Goal: Information Seeking & Learning: Learn about a topic

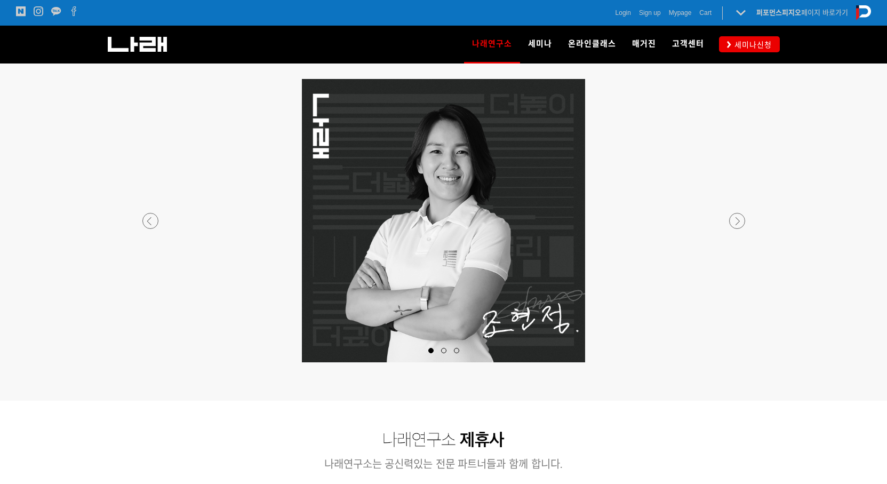
scroll to position [1067, 0]
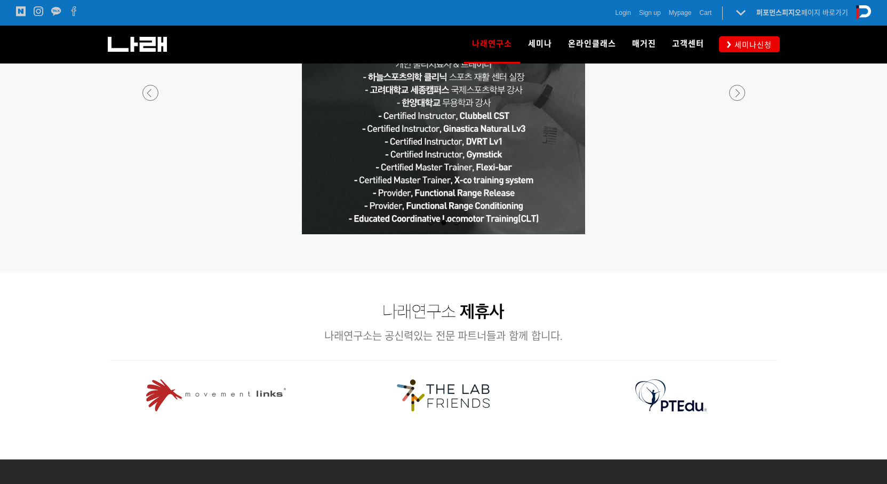
click at [447, 225] on div at bounding box center [444, 222] width 13 height 11
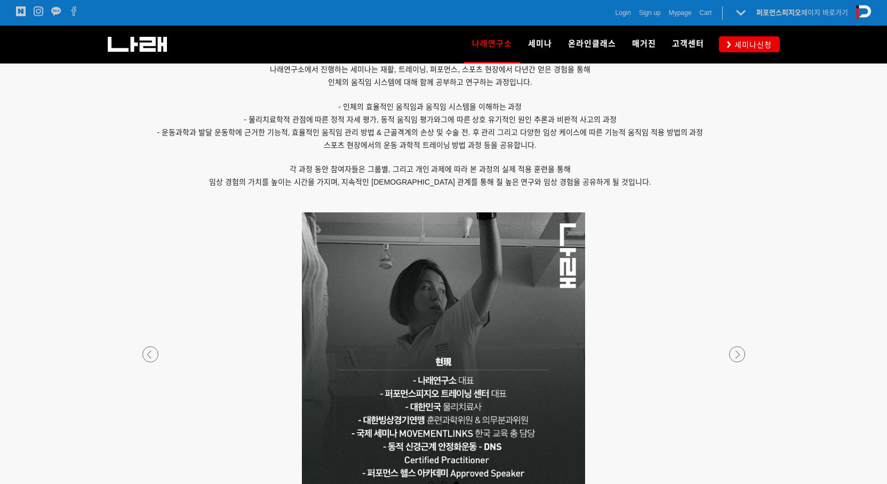
scroll to position [623, 0]
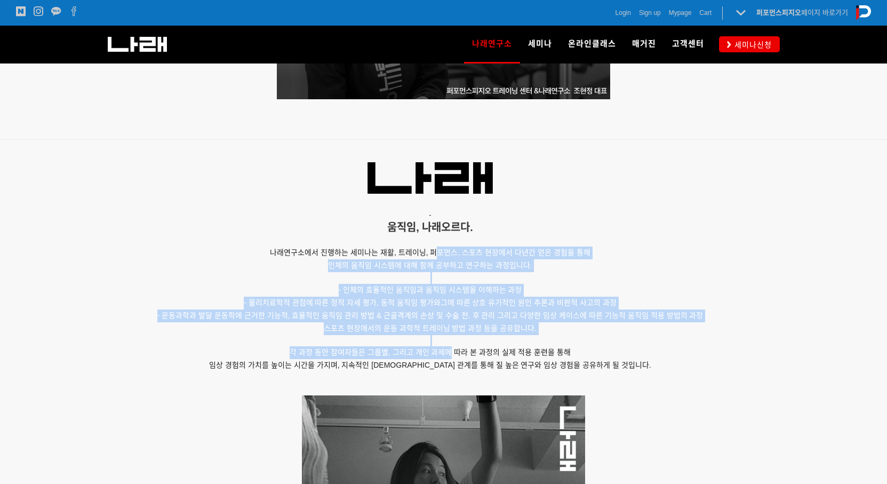
drag, startPoint x: 447, startPoint y: 330, endPoint x: 450, endPoint y: 350, distance: 20.0
click at [450, 350] on div "- 움직임, 나래오르다. 나래연구소에서 진행하는 세미나는 재활, 트레이닝, 퍼포먼스, 스포츠 현장에서 다년간 얻은 경험을 통해 인체의 움직임 …" at bounding box center [430, 272] width 640 height 248
click at [450, 350] on span "각 과정 동안 참여자들은 그룹별, 그리고 개인 과제에 따라 본 과정의 실제 적용 훈련을 통해" at bounding box center [430, 352] width 281 height 9
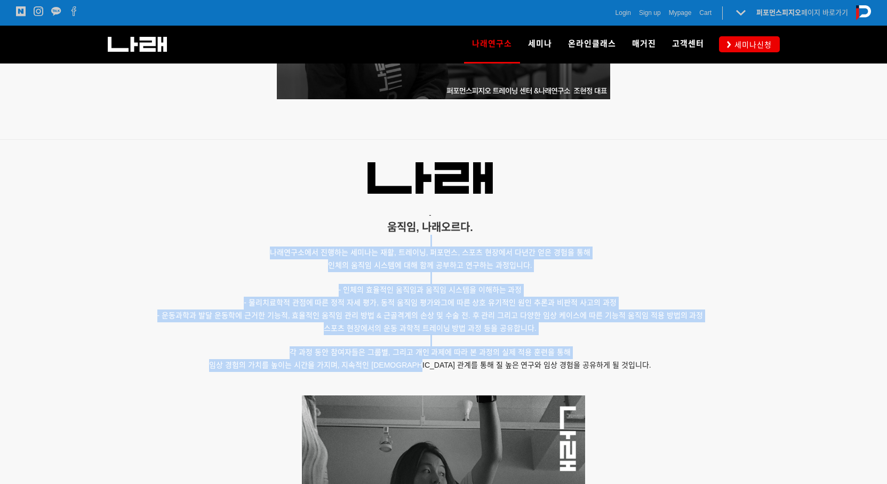
drag, startPoint x: 459, startPoint y: 371, endPoint x: 429, endPoint y: 244, distance: 130.7
click at [429, 244] on div "- 움직임, 나래오르다. 나래연구소에서 진행하는 세미나는 재활, 트레이닝, 퍼포먼스, 스포츠 현장에서 다년간 얻은 경험을 통해 인체의 움직임 …" at bounding box center [430, 272] width 640 height 248
click at [457, 307] on p "- 물리치료학적 관점에 따른 정적 자세 평가, 동적 움직임 평가와 그에 따른 상호 유기적인 원인 추론과 비판적 사고의 과정" at bounding box center [430, 303] width 640 height 13
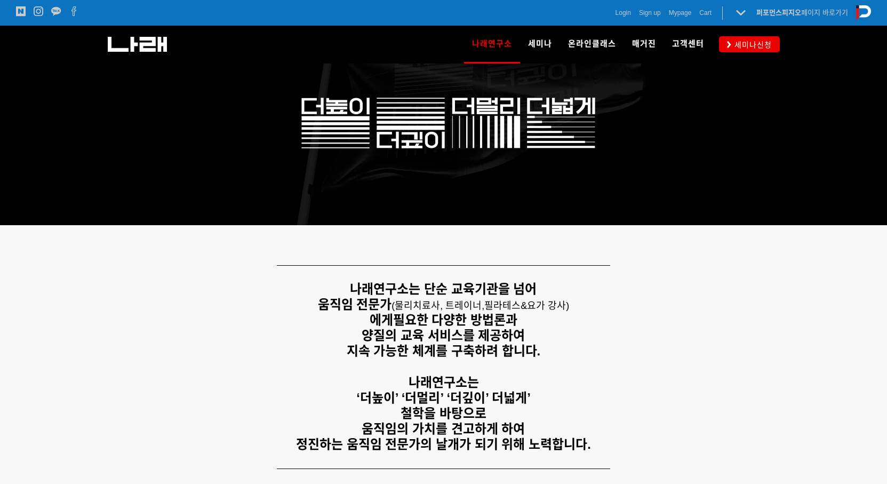
scroll to position [0, 0]
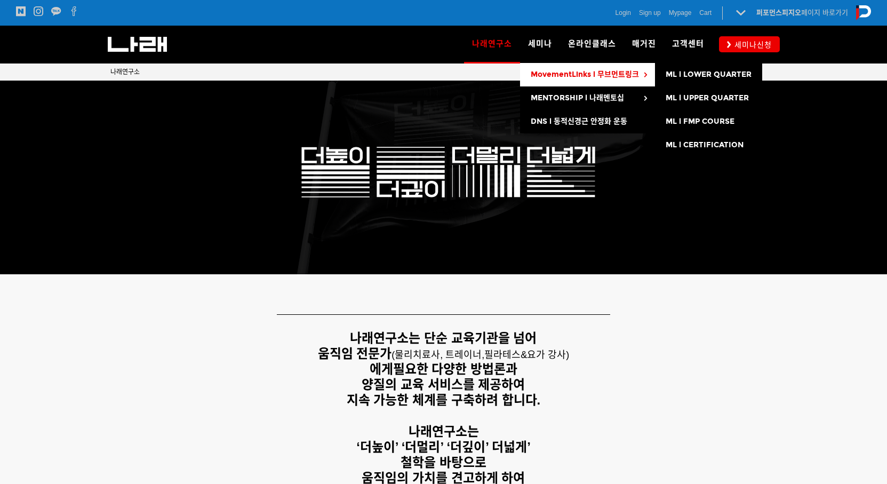
click at [576, 75] on span "MovementLinks l 무브먼트링크" at bounding box center [585, 74] width 108 height 9
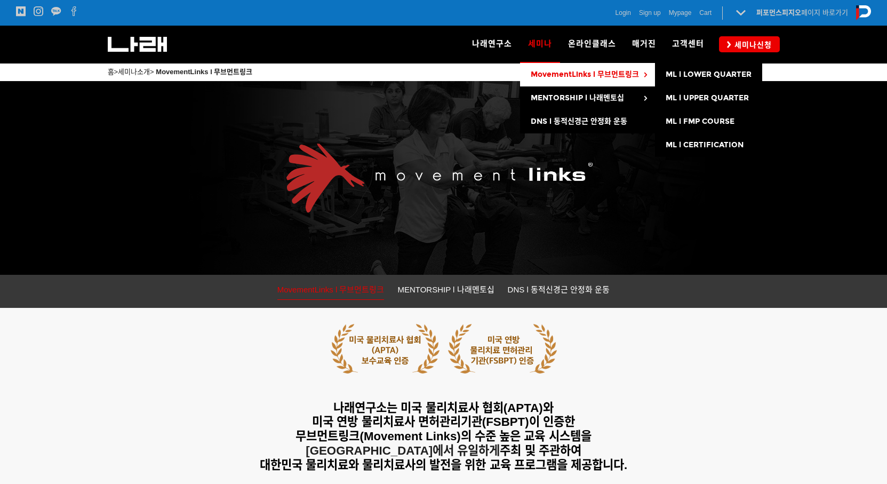
click at [569, 77] on span "MovementLinks l 무브먼트링크" at bounding box center [585, 74] width 108 height 9
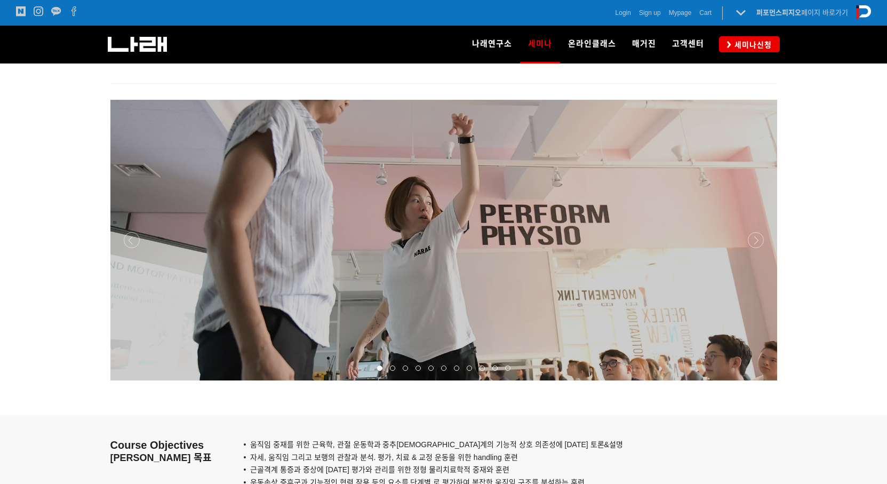
scroll to position [800, 0]
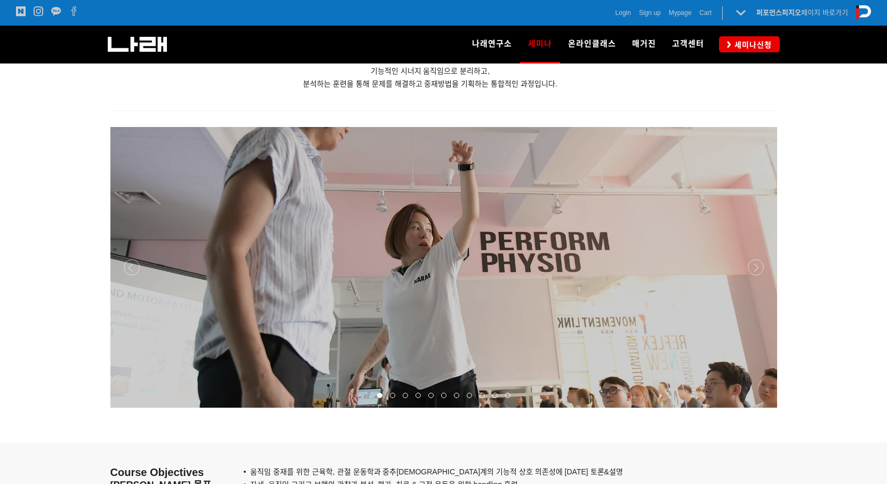
click at [756, 408] on div at bounding box center [443, 408] width 667 height 0
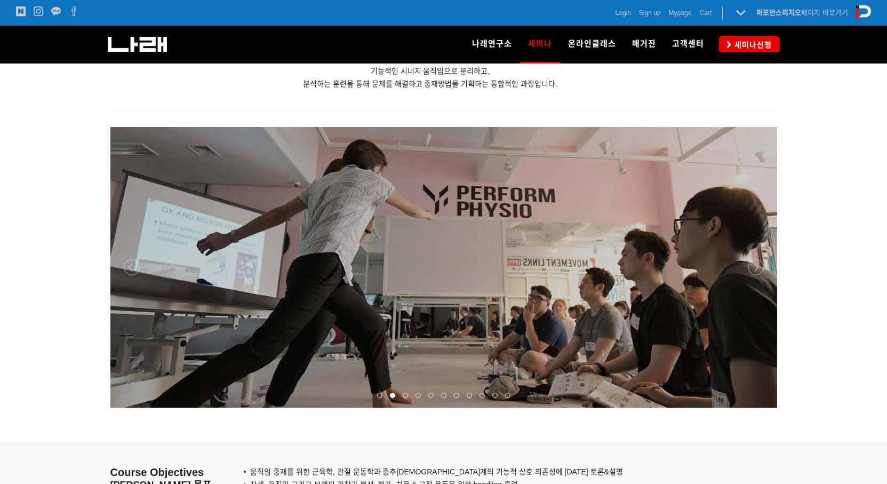
click at [756, 408] on div at bounding box center [443, 408] width 667 height 0
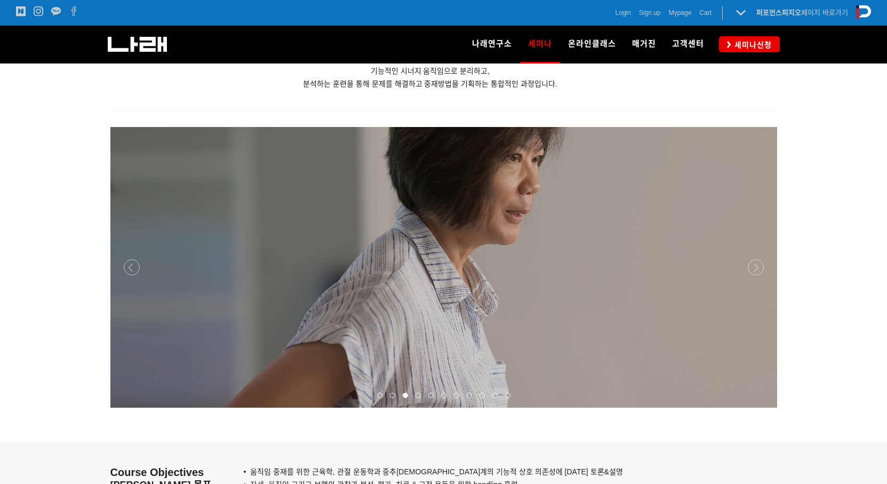
click at [758, 408] on div at bounding box center [443, 408] width 667 height 0
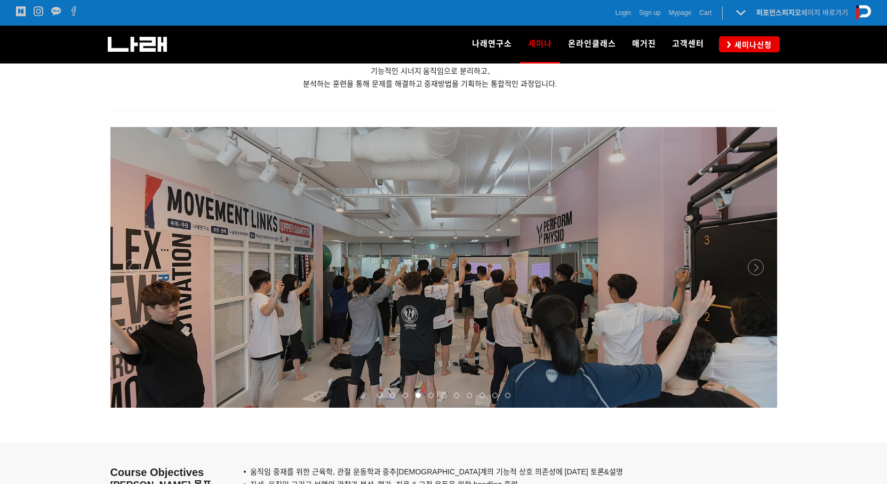
click at [758, 408] on div at bounding box center [443, 408] width 667 height 0
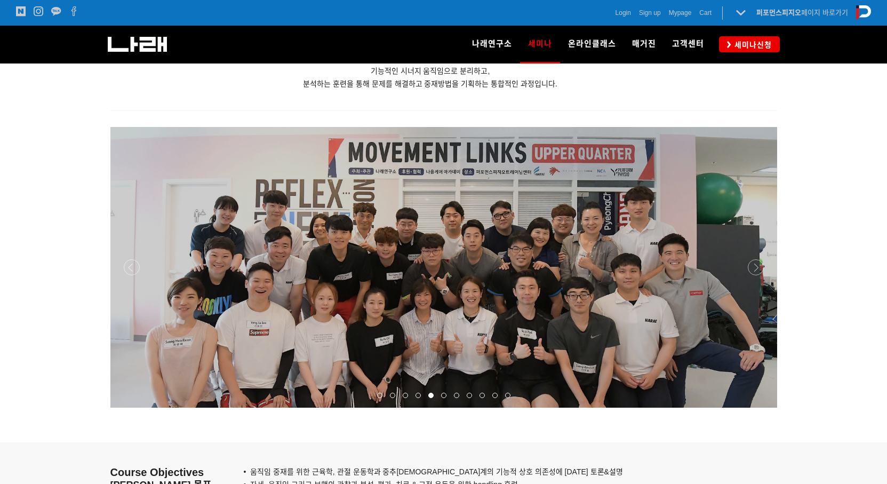
click at [760, 408] on div at bounding box center [443, 408] width 667 height 0
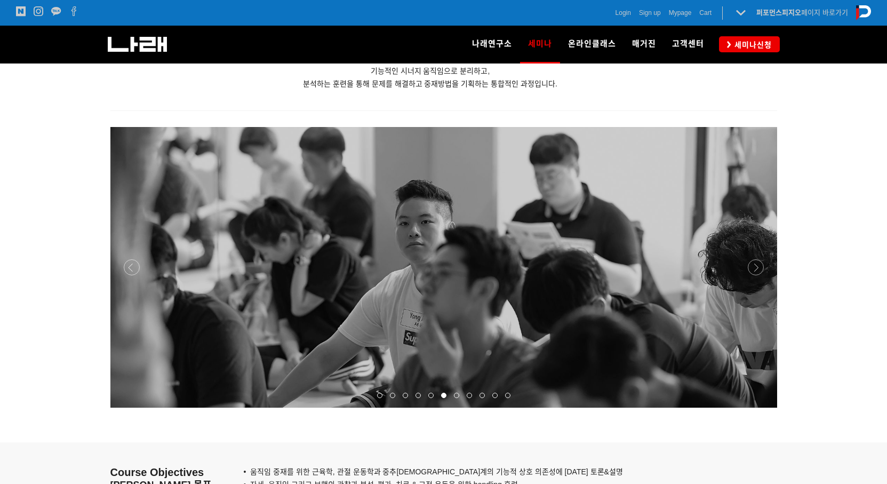
click at [764, 271] on p at bounding box center [443, 267] width 667 height 281
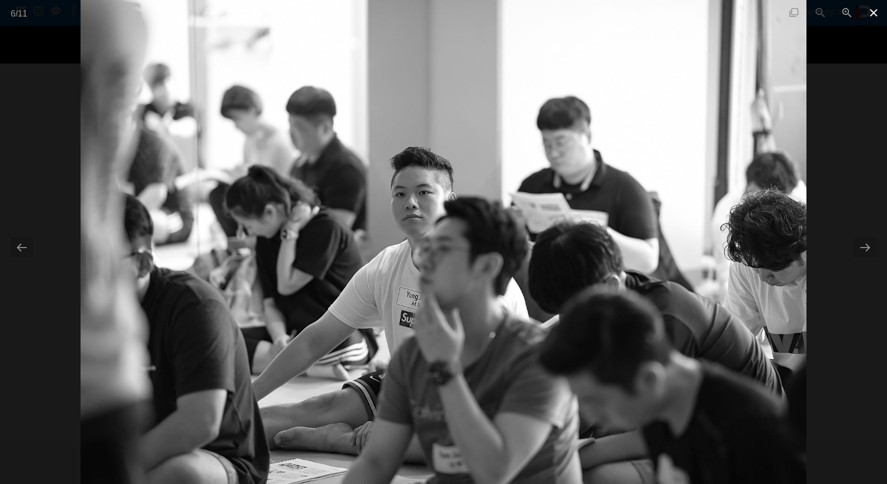
click at [872, 15] on span at bounding box center [874, 12] width 27 height 25
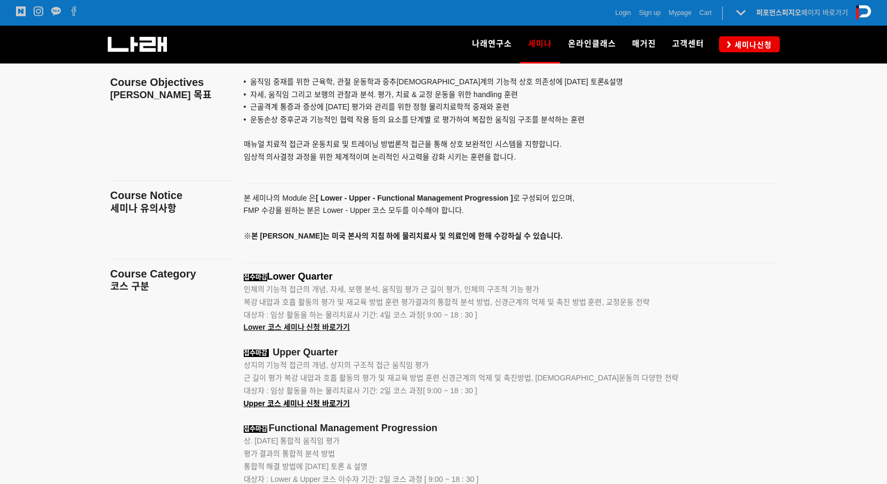
scroll to position [1013, 0]
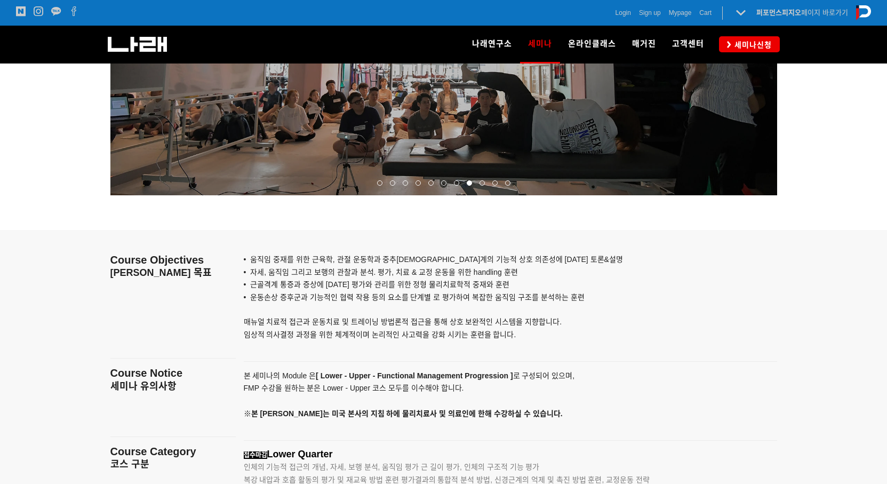
drag, startPoint x: 330, startPoint y: 379, endPoint x: 518, endPoint y: 374, distance: 187.9
click at [518, 374] on span "본 세미나의 Module 은 [ Lower - Upper - Functional Management Progression ] 로 구성되어 있으…" at bounding box center [409, 394] width 331 height 46
drag, startPoint x: 478, startPoint y: 407, endPoint x: 428, endPoint y: 411, distance: 49.9
click at [476, 407] on p "본 세미나의 Module 은 [ Lower - Upper - Functional Management Progression ] 로 구성되어 있으…" at bounding box center [497, 395] width 507 height 51
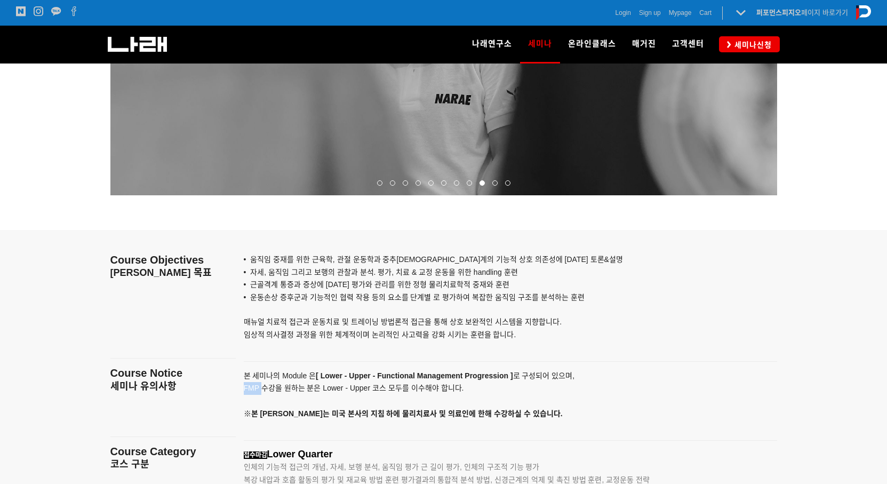
drag, startPoint x: 244, startPoint y: 392, endPoint x: 261, endPoint y: 389, distance: 17.8
click at [261, 389] on span "본 세미나의 Module 은 [ Lower - Upper - Functional Management Progression ] 로 구성되어 있으…" at bounding box center [409, 394] width 331 height 46
click at [340, 373] on strong "[ Lower - Upper - Functional Management Progression ]" at bounding box center [414, 375] width 197 height 9
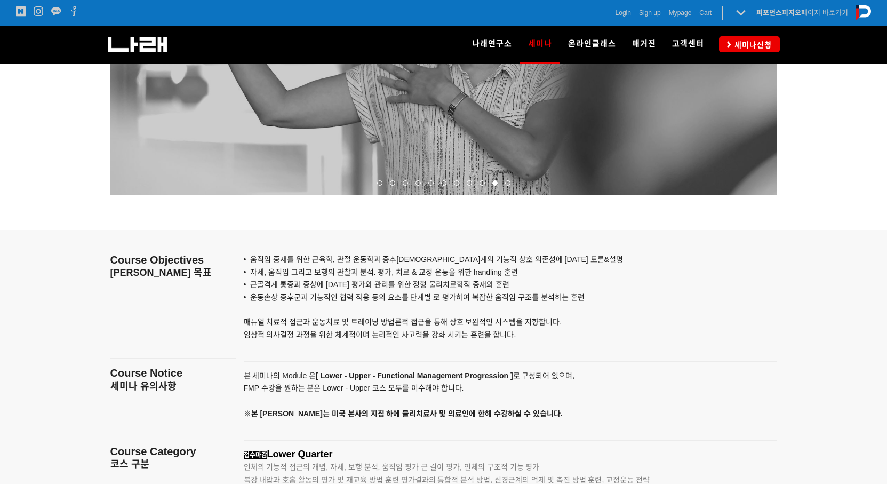
drag, startPoint x: 381, startPoint y: 373, endPoint x: 425, endPoint y: 376, distance: 43.8
click at [387, 375] on strong "[ Lower - Upper - Functional Management Progression ]" at bounding box center [414, 375] width 197 height 9
click at [454, 375] on strong "[ Lower - Upper - Functional Management Progression ]" at bounding box center [414, 375] width 197 height 9
click at [513, 374] on strong "[ Lower - Upper - Functional Management Progression ]" at bounding box center [414, 375] width 197 height 9
drag, startPoint x: 494, startPoint y: 375, endPoint x: 473, endPoint y: 387, distance: 24.2
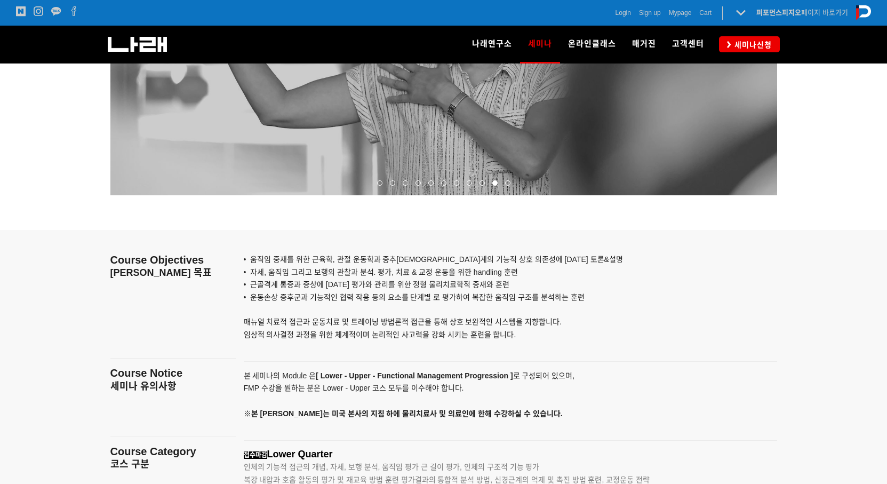
click at [492, 376] on strong "[ Lower - Upper - Functional Management Progression ]" at bounding box center [414, 375] width 197 height 9
click at [437, 408] on p "본 세미나의 Module 은 [ Lower - Upper - Functional Management Progression ] 로 구성되어 있으…" at bounding box center [497, 395] width 507 height 51
drag, startPoint x: 337, startPoint y: 379, endPoint x: 377, endPoint y: 377, distance: 40.1
click at [337, 379] on strong "[ Lower - Upper - Functional Management Progression ]" at bounding box center [414, 375] width 197 height 9
click at [375, 378] on strong "[ Lower - Upper - Functional Management Progression ]" at bounding box center [414, 375] width 197 height 9
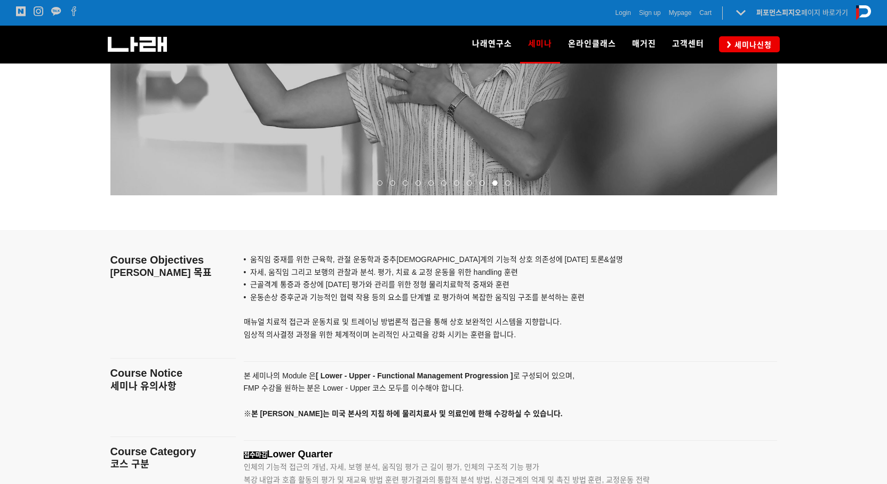
click at [433, 371] on strong "[ Lower - Upper - Functional Management Progression ]" at bounding box center [414, 375] width 197 height 9
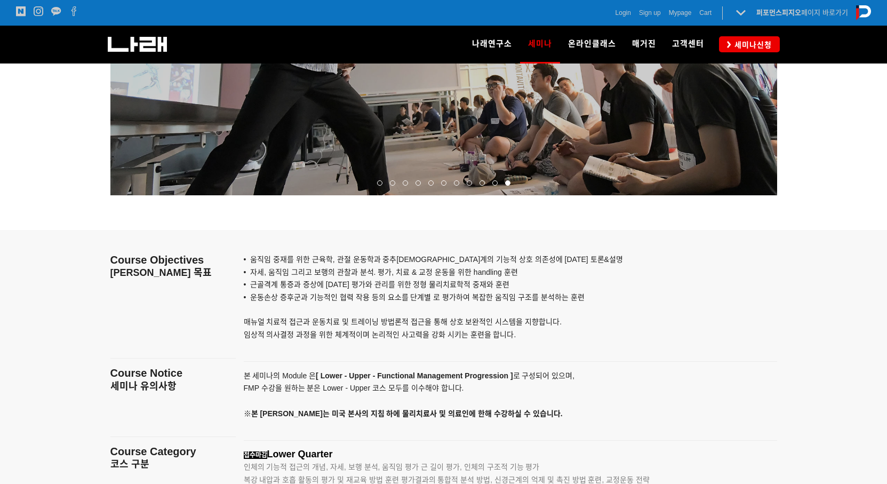
click at [428, 400] on p "본 세미나의 Module 은 [ Lower - Upper - Functional Management Progression ] 로 구성되어 있으…" at bounding box center [497, 395] width 507 height 51
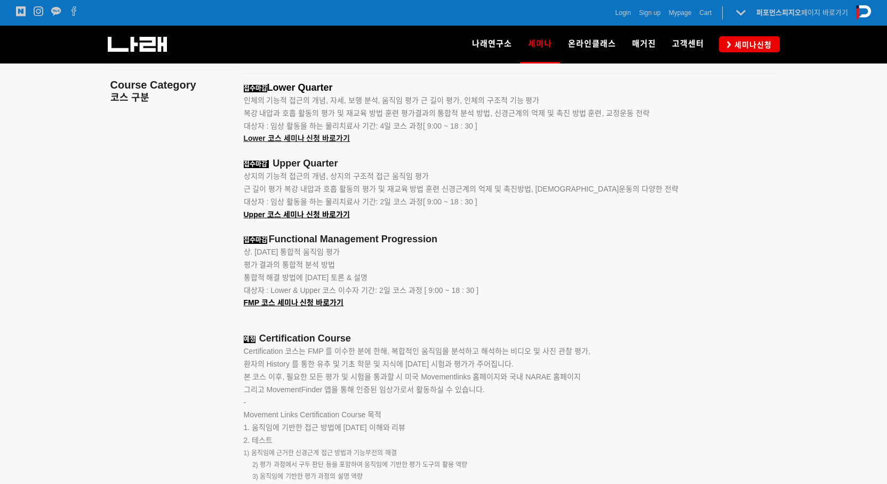
scroll to position [1280, 0]
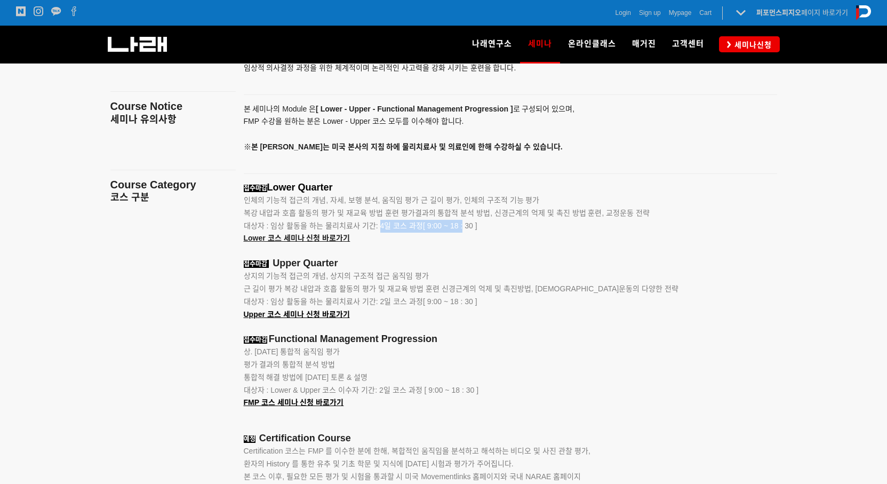
drag, startPoint x: 379, startPoint y: 225, endPoint x: 461, endPoint y: 227, distance: 81.1
click at [461, 227] on span "대상자 : 임상 활동을 하는 물리치료사 기간: 4일 코스 과정[ 9:00 ~ 18 : 30 ]" at bounding box center [361, 225] width 234 height 9
drag, startPoint x: 376, startPoint y: 303, endPoint x: 449, endPoint y: 299, distance: 72.6
click at [449, 299] on span "대상자 : 임상 활동을 하는 물리치료사 기간: 2일 코스 과정[ 9:00 ~ 18 : 30 ]" at bounding box center [361, 301] width 234 height 9
drag, startPoint x: 380, startPoint y: 389, endPoint x: 477, endPoint y: 381, distance: 96.4
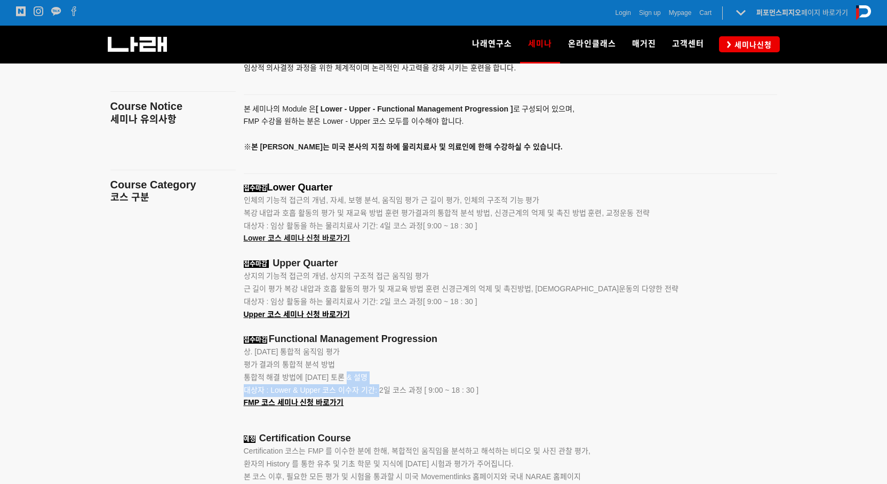
click at [477, 381] on div "접수마감 Lower Quarter 인체의 기능적 접근의 개념, 자세, 보행 분석, 움직임 평가 근 길이 평가, 인체의 구조적 기능 평가 복강 …" at bounding box center [497, 443] width 507 height 523
click at [478, 399] on p "FMP 코스 세미나 신청 바로가기" at bounding box center [497, 403] width 507 height 13
click at [486, 379] on p "통합적 해결 방법에 대한 토론 & 설명" at bounding box center [497, 377] width 507 height 13
click at [487, 398] on p "FMP 코스 세미나 신청 바로가기" at bounding box center [497, 403] width 507 height 13
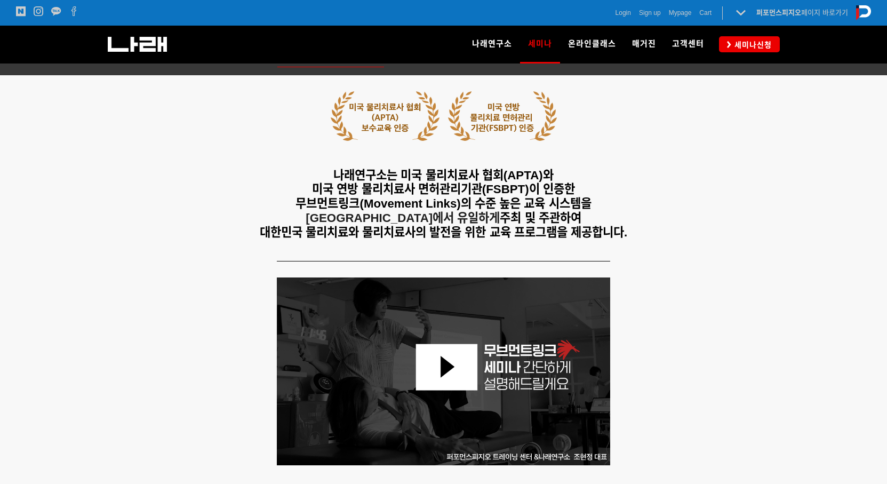
scroll to position [131, 0]
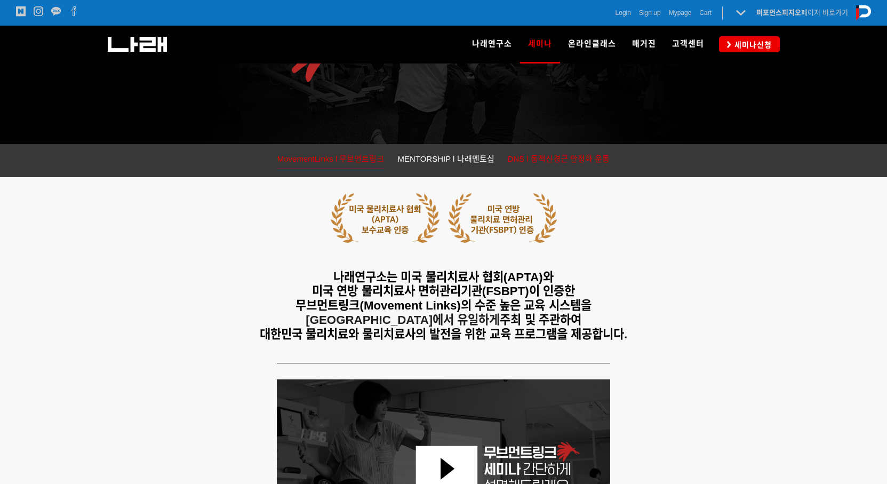
click at [597, 158] on span "DNS l 동적신경근 안정화 운동" at bounding box center [559, 158] width 102 height 9
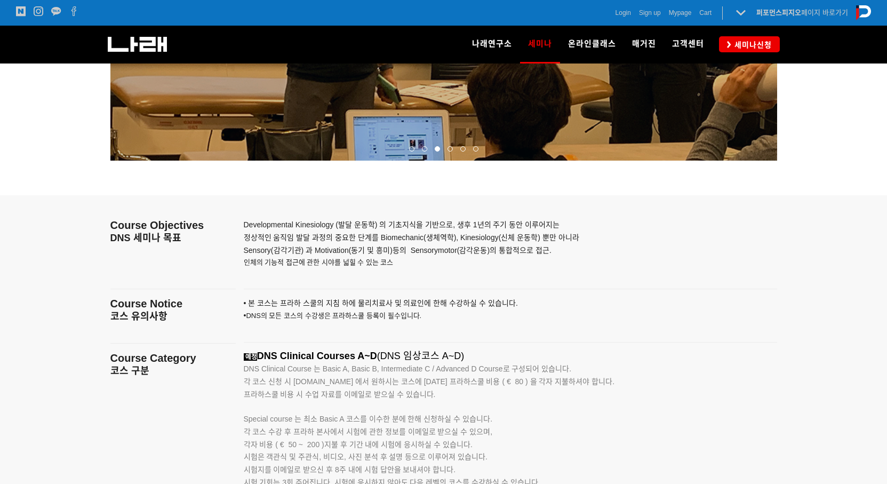
scroll to position [1690, 0]
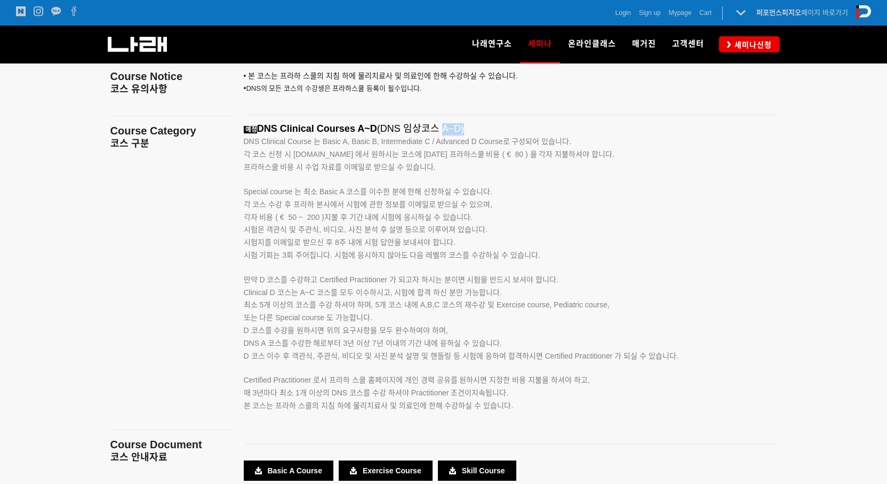
drag, startPoint x: 452, startPoint y: 130, endPoint x: 489, endPoint y: 131, distance: 37.4
click at [489, 131] on p "예정 DNS Clinical Courses A~D (DNS 임상코스 A~D)" at bounding box center [497, 129] width 507 height 12
click at [484, 193] on span "Special course 는 최소 Basic A 코스를 이수한 분에 한해 신청하실 수 있습니다." at bounding box center [368, 191] width 249 height 9
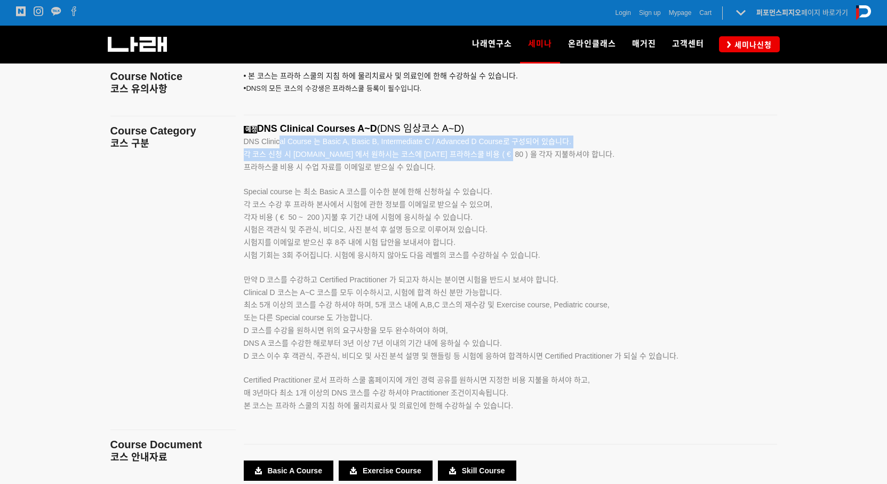
drag, startPoint x: 282, startPoint y: 142, endPoint x: 512, endPoint y: 156, distance: 230.4
click at [512, 156] on div "예정 DNS Clinical Courses A~D (DNS 임상코스 A~D) DNS Clinical Course 는 Basic A, Basic…" at bounding box center [497, 279] width 507 height 313
click at [512, 156] on span "각 코스 신청 시 www.rehabps.com 에서 원하시는 코스에 대한 프라하스쿨 비용 ( € 80 ) 을 각자 지불하셔야 합니다." at bounding box center [429, 154] width 371 height 9
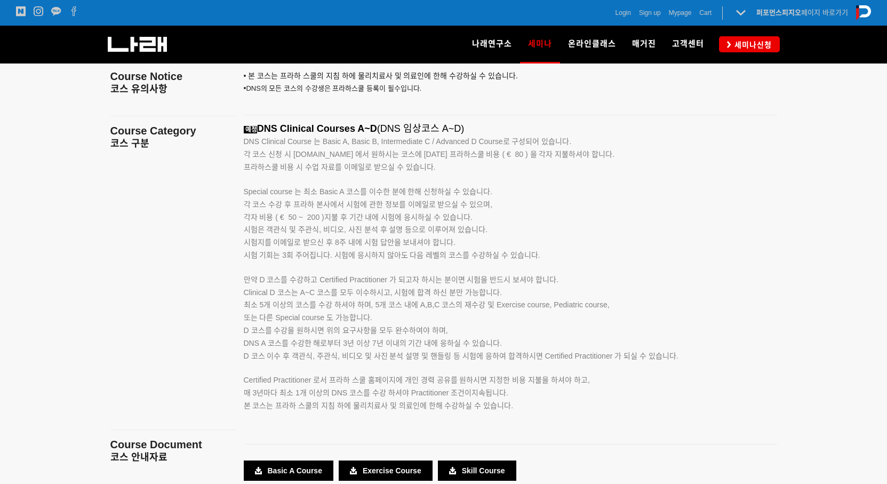
drag, startPoint x: 450, startPoint y: 167, endPoint x: 318, endPoint y: 168, distance: 132.3
click at [292, 122] on div "Developmental Kinesiology (발달 운동학) 의 기초지식을 기반으로, 생후 1년의 주기 동안 이루어지는 정상적인 움직임 발달…" at bounding box center [511, 257] width 550 height 579
click at [364, 234] on span "시험은 객관식 및 주관식, 비디오, 사진 분석 후 설명 등으로 이루어져 있습니다." at bounding box center [366, 229] width 244 height 9
drag, startPoint x: 513, startPoint y: 154, endPoint x: 493, endPoint y: 157, distance: 20.5
click at [493, 157] on span "각 코스 신청 시 www.rehabps.com 에서 원하시는 코스에 대한 프라하스쿨 비용 ( € 80 ) 을 각자 지불하셔야 합니다." at bounding box center [429, 154] width 371 height 9
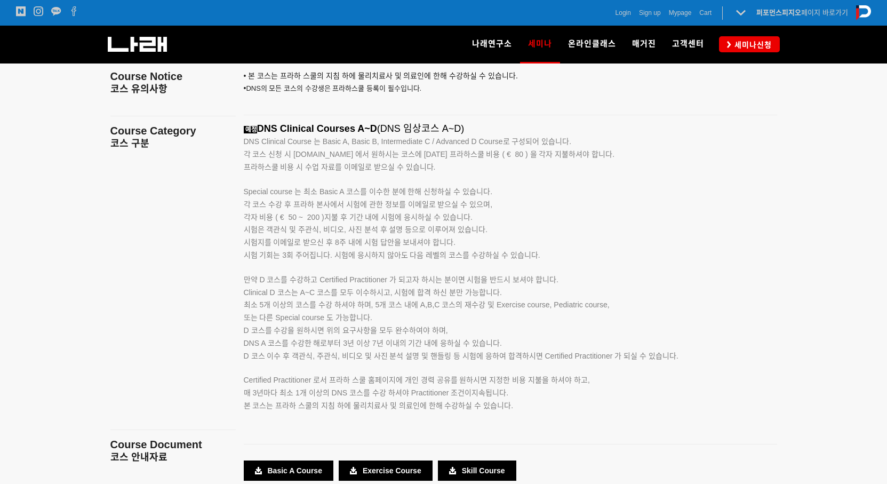
click at [509, 221] on p "각 코스 수강 후 프라하 본사에서 시험에 관한 정보를 이메일로 받으실 수 있으며, 각자 비용 ( € 50 ~ 200 )지불 후 기간 내에 시험…" at bounding box center [497, 224] width 507 height 51
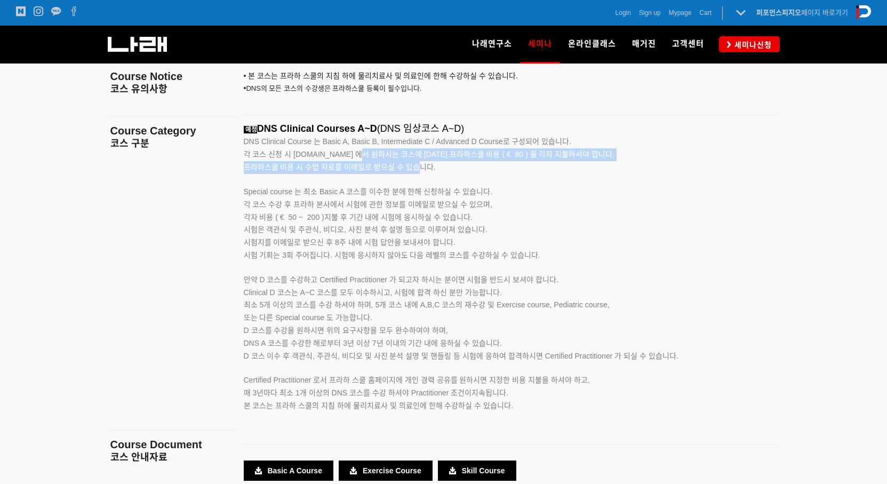
drag, startPoint x: 418, startPoint y: 170, endPoint x: 354, endPoint y: 149, distance: 67.3
click at [353, 149] on p "각 코스 신청 시 www.rehabps.com 에서 원하시는 코스에 대한 프라하스쿨 비용 ( € 80 ) 을 각자 지불하셔야 합니다. 프라하스…" at bounding box center [497, 161] width 507 height 26
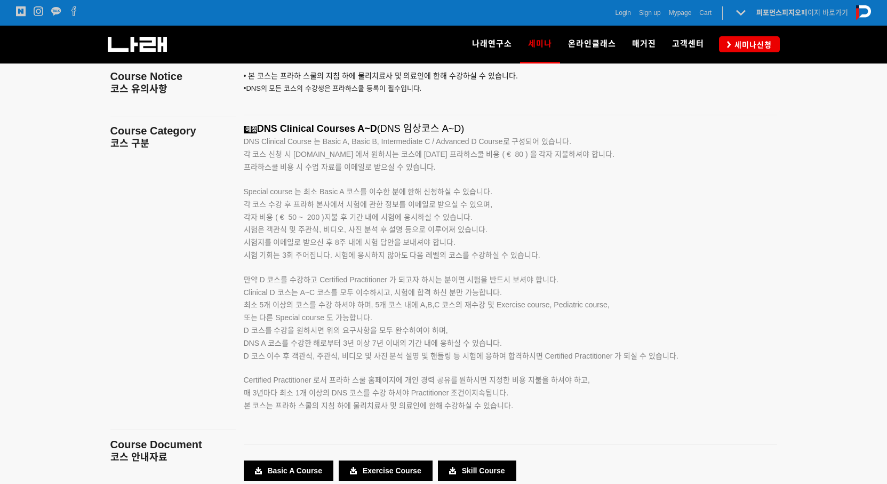
click at [416, 200] on span "각 코스 수강 후 프라하 본사에서 시험에 관한 정보를 이메일로 받으실 수 있으며," at bounding box center [368, 204] width 249 height 9
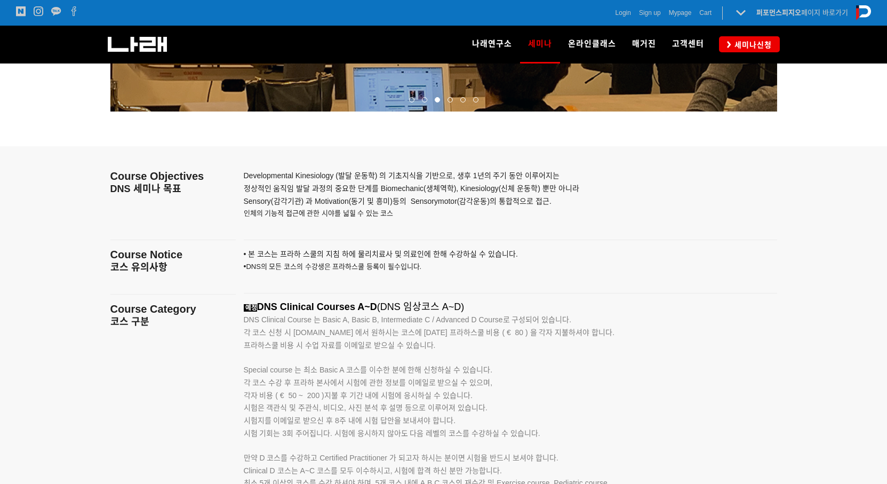
scroll to position [1423, 0]
